Goal: Task Accomplishment & Management: Use online tool/utility

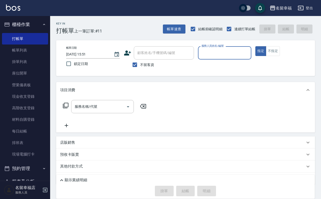
scroll to position [30, 0]
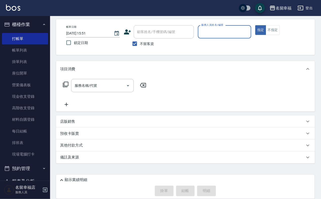
click at [249, 28] on input "服務人員姓名/編號" at bounding box center [224, 32] width 49 height 9
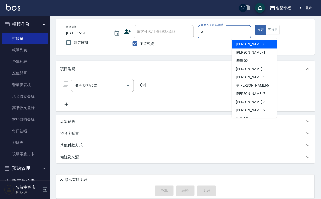
type input "[PERSON_NAME]-3"
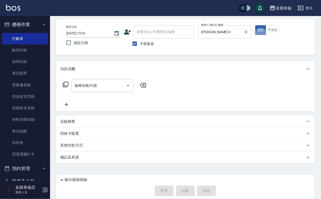
type button "true"
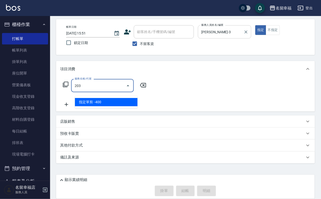
type input "指定單剪(203)"
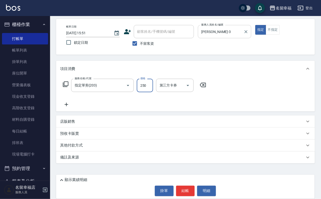
type input "250"
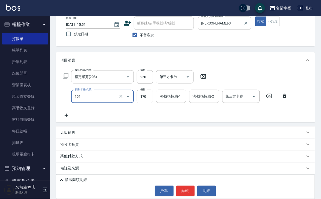
type input "洗髮(101)"
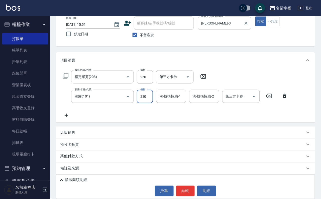
type input "230"
type input "晉瑋-3"
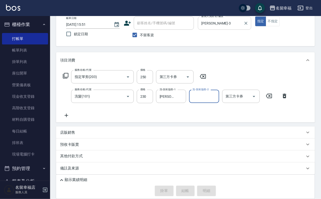
type input "2025/09/11 16:52"
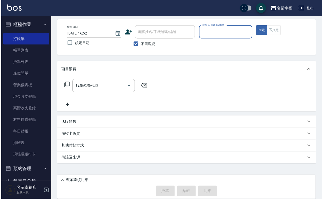
scroll to position [0, 0]
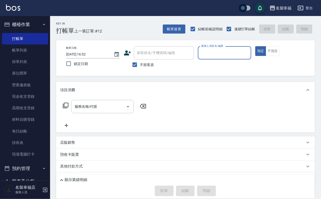
click at [249, 52] on input "服務人員姓名/編號" at bounding box center [224, 53] width 49 height 9
type input "語瑄-6"
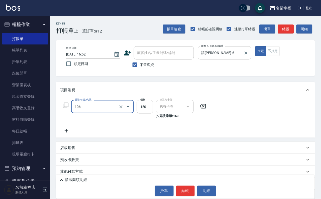
type input "洗髮券抵用(106)"
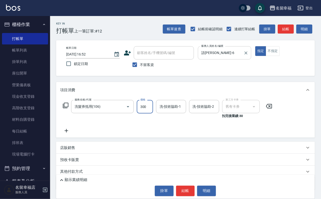
type input "300"
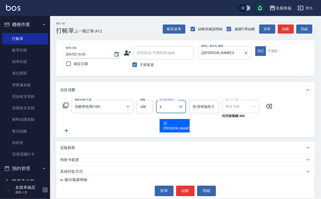
type input "語瑄-6"
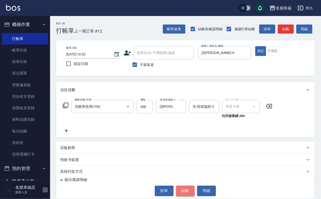
click at [182, 187] on button "結帳" at bounding box center [185, 191] width 19 height 11
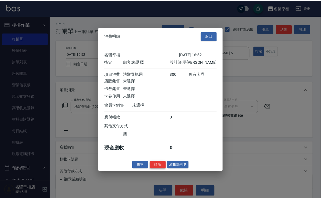
scroll to position [62, 0]
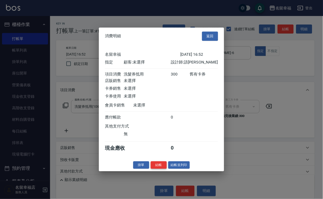
click at [155, 169] on button "結帳" at bounding box center [159, 165] width 16 height 8
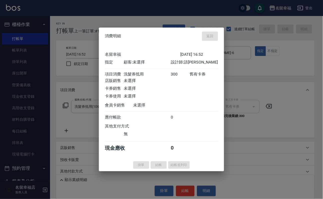
type input "2025/09/11 17:01"
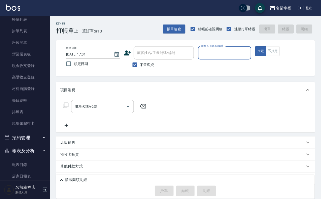
scroll to position [75, 0]
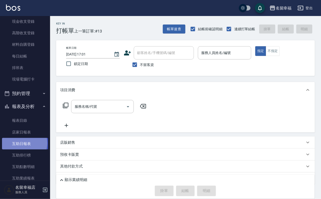
click at [22, 150] on link "互助日報表" at bounding box center [25, 144] width 46 height 12
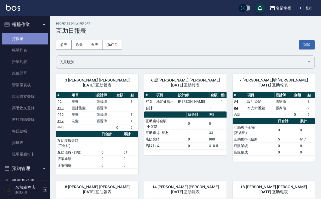
click at [34, 36] on link "打帳單" at bounding box center [25, 39] width 46 height 12
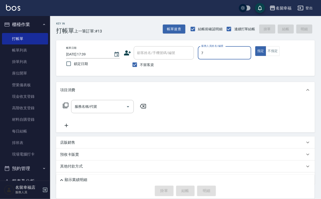
type input "瑜瑜-7"
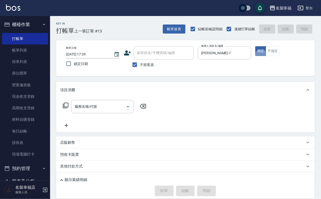
type button "true"
click at [28, 56] on link "帳單列表" at bounding box center [25, 51] width 46 height 12
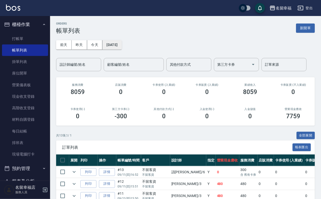
click at [121, 48] on button "2025/09/11" at bounding box center [111, 44] width 19 height 9
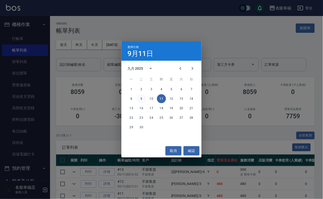
click at [145, 98] on button "9" at bounding box center [141, 98] width 9 height 9
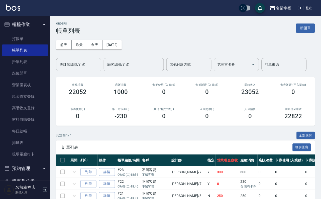
click at [78, 65] on input "設計師編號/姓名" at bounding box center [78, 64] width 41 height 9
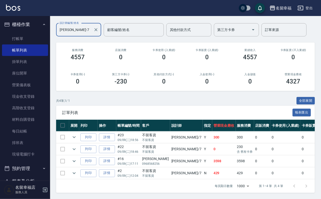
scroll to position [74, 0]
type input "瑜瑜-7"
drag, startPoint x: 170, startPoint y: 141, endPoint x: 156, endPoint y: 144, distance: 14.4
click at [156, 156] on td "陳玏瑄 0968568256" at bounding box center [155, 162] width 29 height 12
copy div "陳玏瑄"
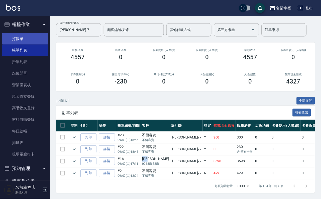
click at [39, 41] on link "打帳單" at bounding box center [25, 39] width 46 height 12
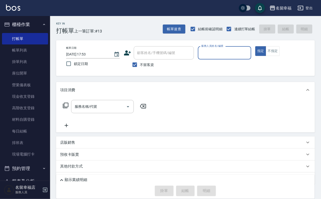
click at [146, 70] on label "不留客資" at bounding box center [141, 65] width 25 height 11
click at [140, 70] on input "不留客資" at bounding box center [134, 65] width 11 height 11
checkbox input "false"
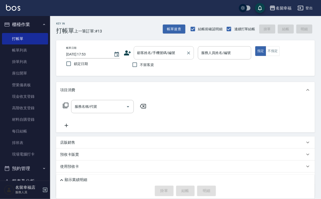
click at [154, 55] on input "顧客姓名/手機號碼/編號" at bounding box center [160, 53] width 48 height 9
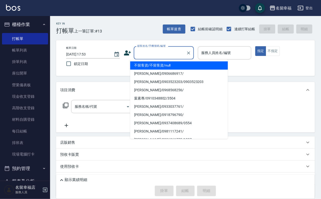
paste input "陳玏瑄"
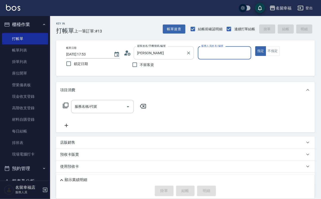
type input "陳玏瑄/0968568256/"
type input "瑜瑜-7"
click at [255, 46] on button "指定" at bounding box center [260, 51] width 11 height 10
type button "true"
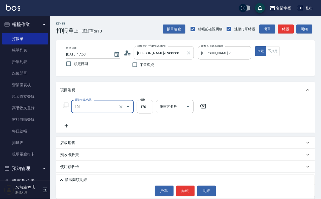
type input "洗髮(101)"
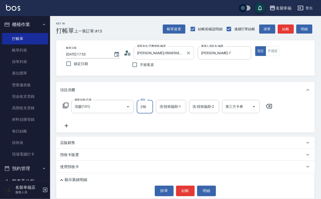
type input "250"
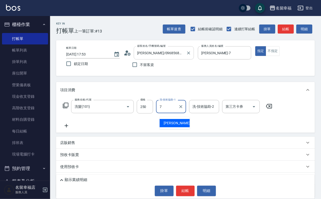
type input "瑜瑜-7"
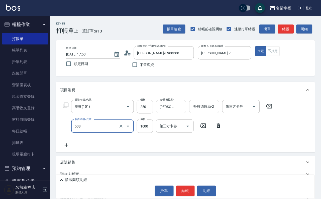
type input "PH.5髪療重建護髮(508)"
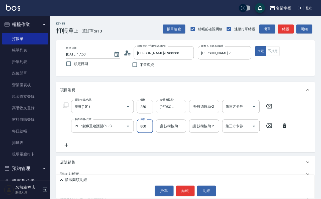
type input "800"
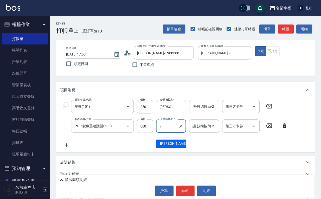
type input "瑜瑜-7"
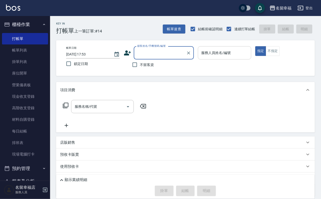
click at [249, 57] on input "服務人員姓名/編號" at bounding box center [224, 53] width 49 height 9
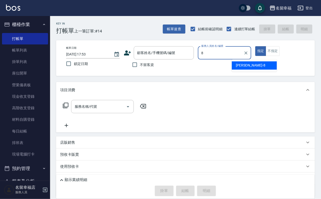
type input "[PERSON_NAME]-8"
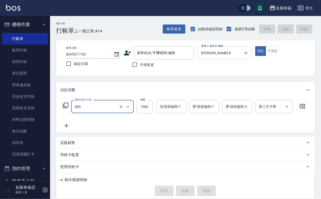
type input "設計燙髮1500(305)"
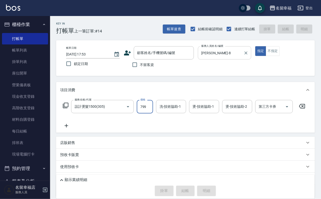
type input "799"
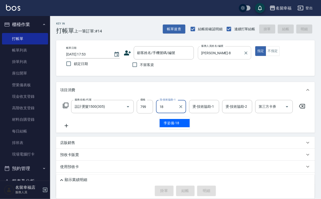
type input "李姿儀-18"
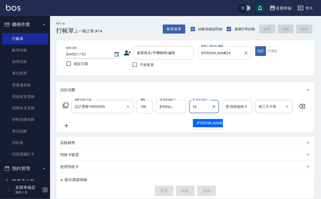
type input "李姿儀-18"
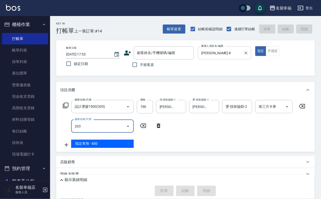
type input "指定單剪(203)"
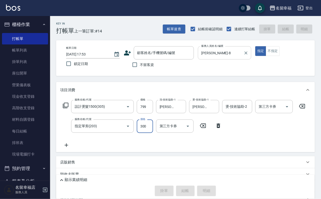
type input "300"
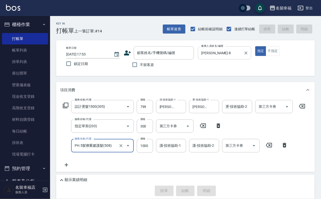
type input "PH.5髪療重建護髮(508)"
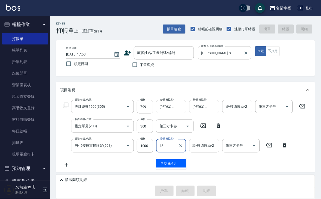
type input "李姿儀-18"
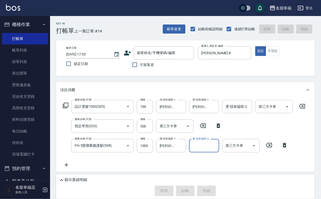
click at [138, 67] on input "不留客資" at bounding box center [134, 65] width 11 height 11
checkbox input "true"
type input "陳玏瑄/0968568256/"
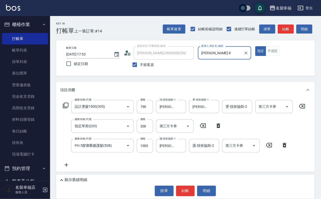
type input "瑜瑜-7"
click at [193, 186] on button "結帳" at bounding box center [185, 191] width 19 height 11
type input "林吟怡/0986880382/"
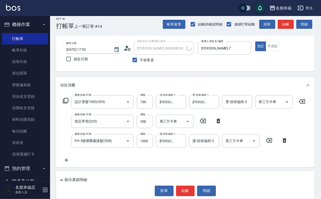
type input "語瑄-6"
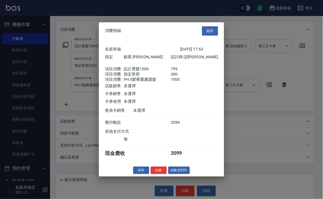
scroll to position [99, 0]
click at [155, 174] on button "結帳" at bounding box center [159, 171] width 16 height 8
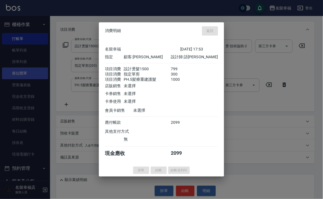
type input "2025/09/11 17:55"
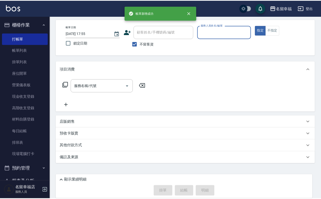
scroll to position [30, 0]
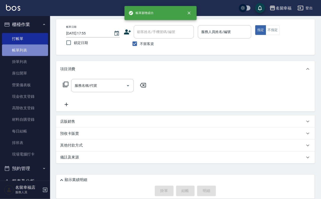
click at [25, 56] on link "帳單列表" at bounding box center [25, 51] width 46 height 12
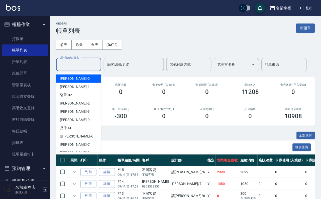
click at [84, 69] on input "設計師編號/姓名" at bounding box center [78, 64] width 41 height 9
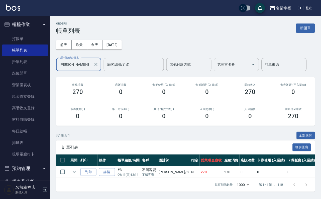
scroll to position [26, 0]
type input "[PERSON_NAME]-8"
click at [27, 44] on link "打帳單" at bounding box center [25, 39] width 46 height 12
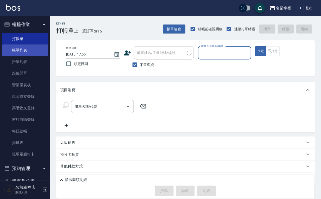
click at [28, 51] on link "帳單列表" at bounding box center [25, 51] width 46 height 12
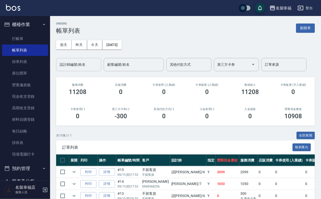
click at [67, 63] on div "設計師編號/姓名 設計師編號/姓名" at bounding box center [78, 64] width 45 height 13
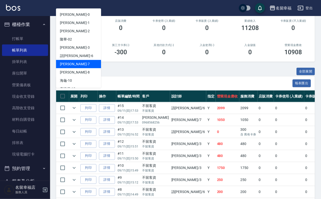
scroll to position [75, 0]
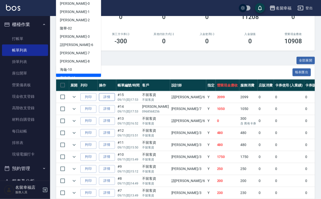
click at [114, 101] on link "詳情" at bounding box center [107, 97] width 16 height 8
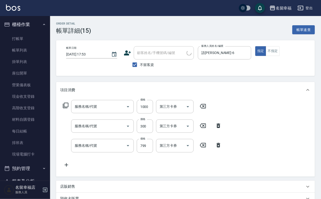
type input "2025/09/11 17:53"
checkbox input "true"
type input "語瑄-6"
type input "PH.5髪療重建護髮(508)"
type input "指定單剪(203)"
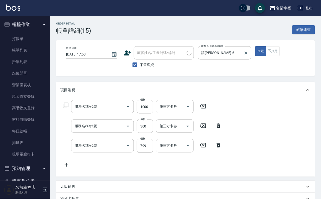
type input "設計燙髮1500(305)"
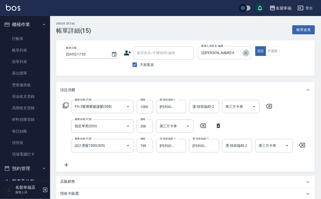
click at [248, 54] on icon "Clear" at bounding box center [246, 53] width 3 height 3
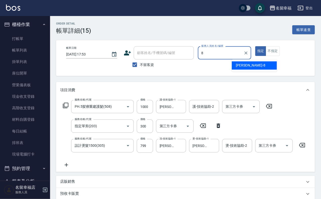
type input "[PERSON_NAME]-8"
type button "true"
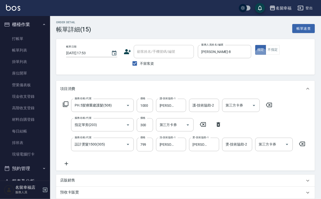
scroll to position [115, 0]
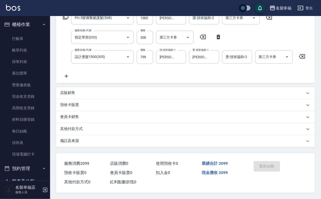
click at [262, 159] on div "重新結帳" at bounding box center [265, 170] width 26 height 22
click at [259, 160] on div "重新結帳" at bounding box center [265, 170] width 26 height 22
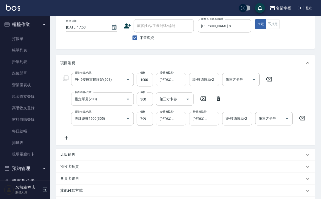
scroll to position [0, 0]
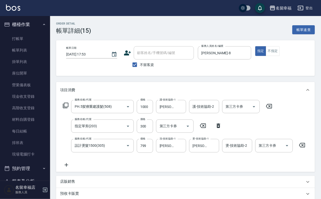
click at [141, 68] on span "不留客資" at bounding box center [147, 64] width 14 height 5
click at [140, 69] on input "不留客資" at bounding box center [134, 65] width 11 height 11
click at [141, 68] on span "不留客資" at bounding box center [147, 64] width 14 height 5
click at [140, 69] on input "不留客資" at bounding box center [134, 65] width 11 height 11
checkbox input "true"
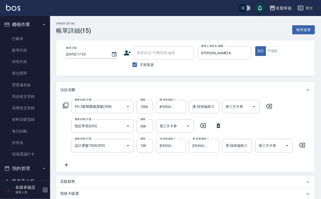
click at [187, 76] on div "帳單日期 2025/09/11 17:53 顧客姓名/手機號碼/編號 顧客姓名/手機號碼/編號 不留客資 服務人員姓名/編號 詩婷-8 服務人員姓名/編號 指…" at bounding box center [185, 58] width 259 height 36
click at [163, 70] on div "不留客資" at bounding box center [159, 65] width 70 height 11
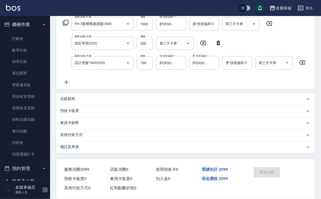
scroll to position [115, 0]
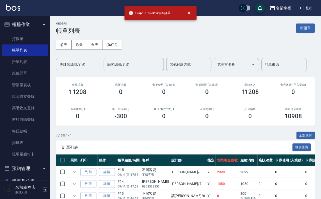
click at [83, 62] on div "設計師編號/姓名 設計師編號/姓名" at bounding box center [78, 64] width 45 height 13
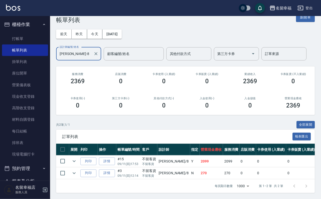
scroll to position [38, 0]
type input "[PERSON_NAME]-8"
click at [22, 41] on link "打帳單" at bounding box center [25, 39] width 46 height 12
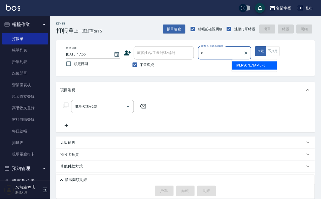
type input "[PERSON_NAME]-8"
type button "true"
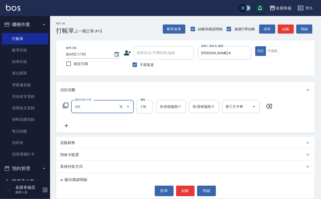
type input "洗髮(101)"
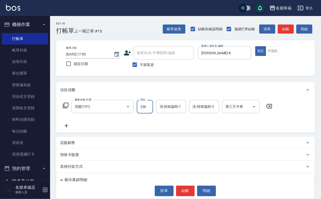
type input "230"
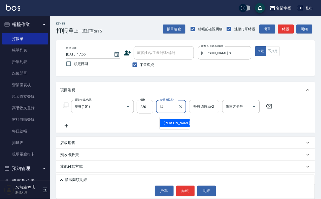
type input "芷萱-14"
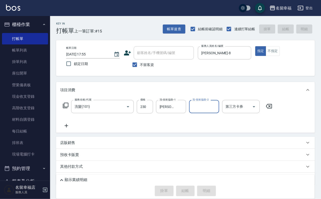
type input "2025/09/11 18:13"
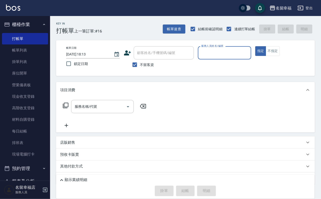
drag, startPoint x: 29, startPoint y: 53, endPoint x: 21, endPoint y: 1, distance: 52.6
click at [29, 53] on link "帳單列表" at bounding box center [25, 51] width 46 height 12
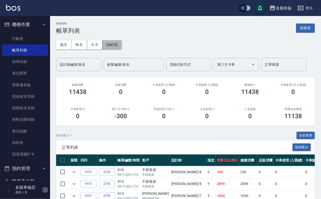
click at [113, 50] on button "2025/09/11" at bounding box center [111, 44] width 19 height 9
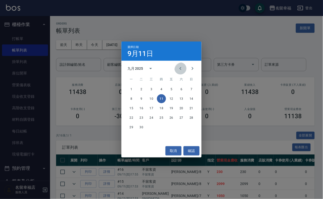
click at [177, 66] on icon "Previous month" at bounding box center [180, 69] width 6 height 6
click at [177, 68] on icon "Previous month" at bounding box center [180, 69] width 6 height 6
click at [193, 107] on button "15" at bounding box center [191, 108] width 9 height 9
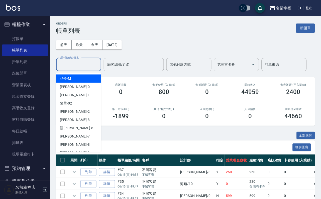
click at [92, 67] on input "設計師編號/姓名" at bounding box center [78, 64] width 41 height 9
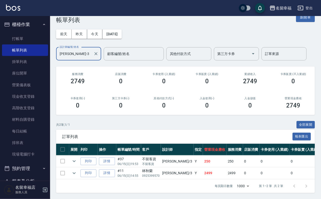
scroll to position [42, 0]
type input "晉瑋-3"
click at [77, 170] on icon "expand row" at bounding box center [74, 173] width 6 height 6
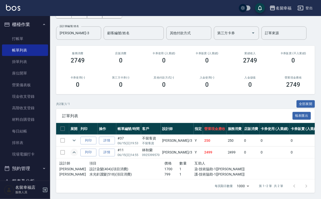
scroll to position [64, 0]
click at [29, 35] on link "打帳單" at bounding box center [25, 39] width 46 height 12
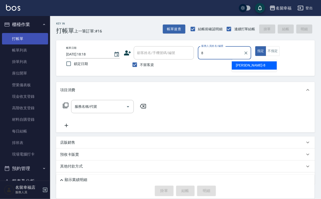
type input "8"
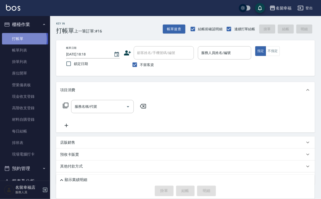
click at [19, 41] on link "打帳單" at bounding box center [25, 39] width 46 height 12
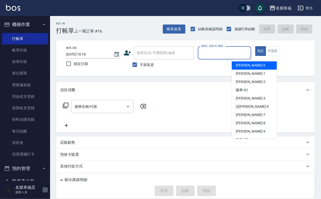
click at [249, 53] on input "服務人員姓名/編號" at bounding box center [224, 53] width 49 height 9
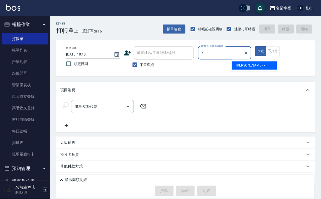
type input "瑜瑜-7"
type button "true"
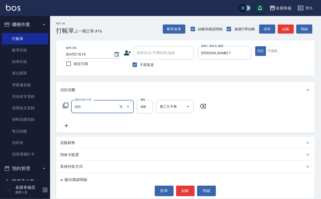
type input "指定單剪(203)"
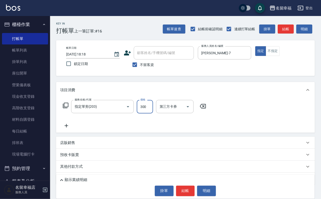
type input "300"
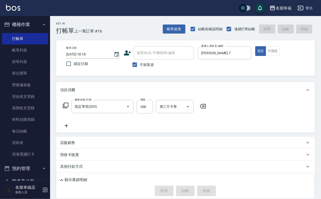
type input "2025/09/11 18:48"
click at [66, 109] on icon at bounding box center [66, 106] width 6 height 6
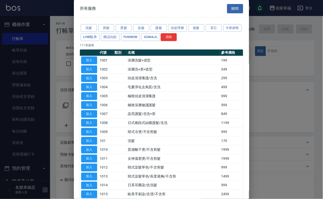
click at [67, 118] on div at bounding box center [161, 99] width 323 height 199
click at [228, 6] on button "關閉" at bounding box center [235, 8] width 16 height 9
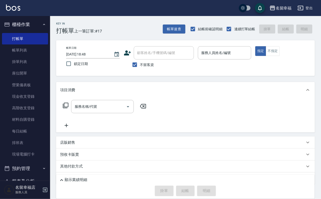
click at [79, 149] on div "店販銷售" at bounding box center [185, 143] width 259 height 12
click at [108, 163] on icon at bounding box center [106, 160] width 6 height 6
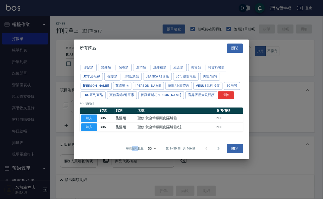
click at [120, 155] on div "每頁顯示數量 50 50 第 1–50 筆 共 466 筆" at bounding box center [172, 149] width 105 height 14
click at [137, 93] on button "寶齡富錦/髮原素" at bounding box center [122, 95] width 30 height 8
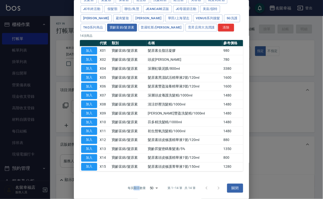
scroll to position [75, 0]
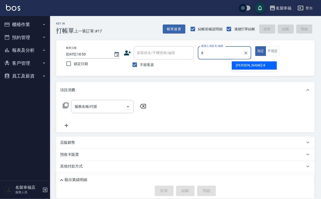
type input "[PERSON_NAME]-8"
type button "true"
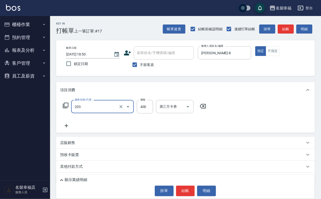
type input "指定單剪(203)"
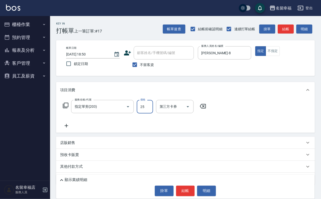
type input "250"
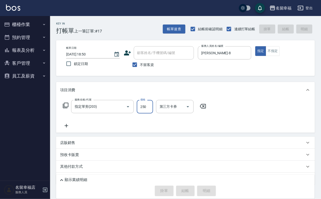
type input "[DATE] 19:07"
